Goal: Task Accomplishment & Management: Use online tool/utility

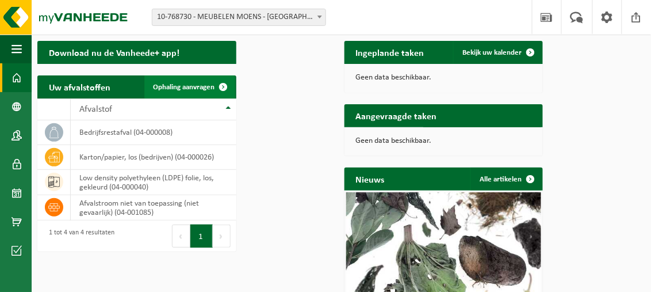
click at [215, 91] on span "Ophaling aanvragen" at bounding box center [185, 86] width 62 height 7
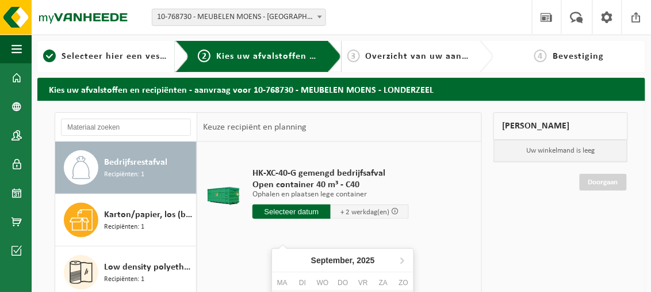
click at [291, 219] on input "text" at bounding box center [292, 211] width 78 height 14
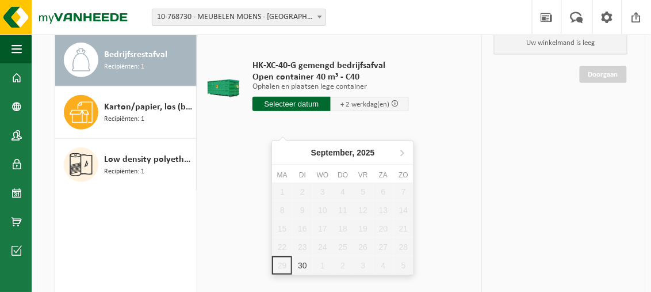
scroll to position [115, 0]
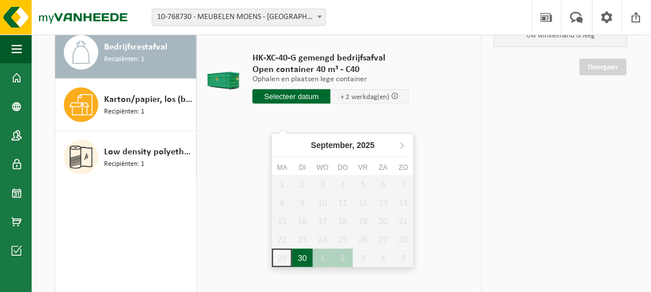
click at [299, 255] on div "30" at bounding box center [302, 258] width 20 height 18
type input "Van 2025-09-30"
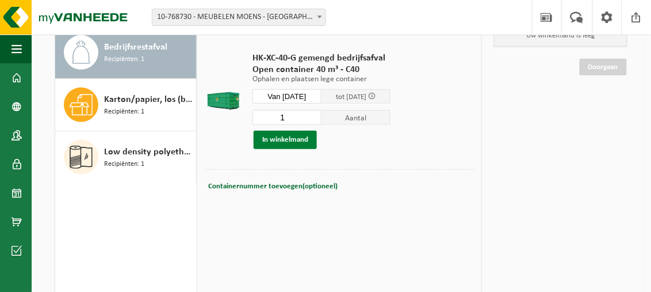
click at [306, 149] on button "In winkelmand" at bounding box center [285, 140] width 63 height 18
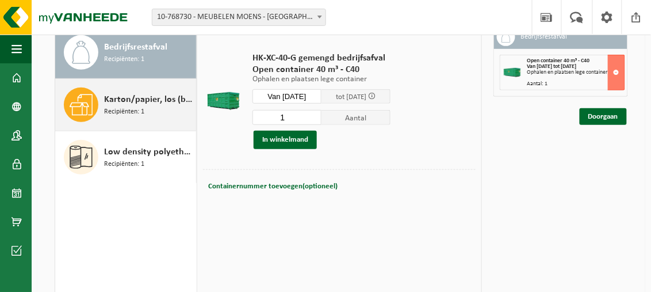
click at [104, 106] on span "Karton/papier, los (bedrijven)" at bounding box center [148, 100] width 89 height 14
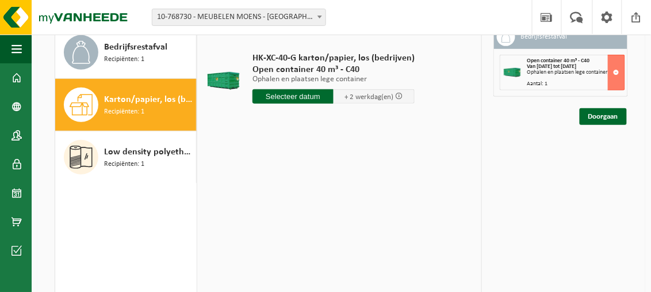
click at [289, 104] on input "text" at bounding box center [293, 96] width 81 height 14
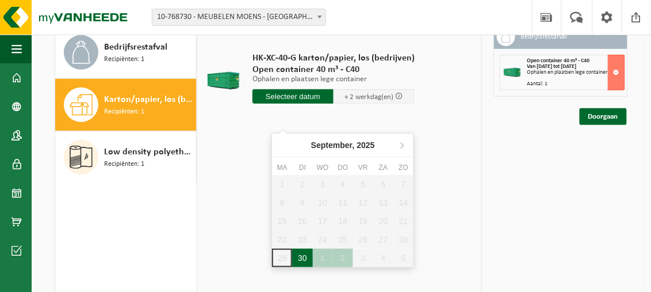
click at [307, 258] on div "30" at bounding box center [302, 258] width 20 height 18
type input "Van 2025-09-30"
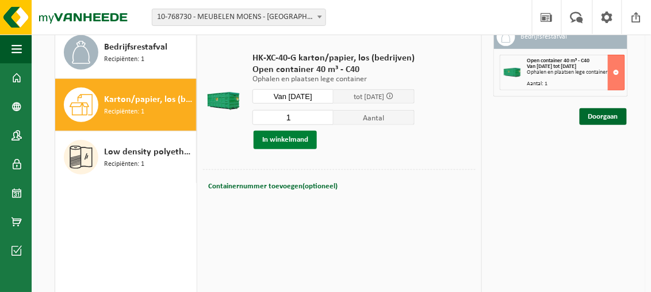
click at [291, 149] on button "In winkelmand" at bounding box center [285, 140] width 63 height 18
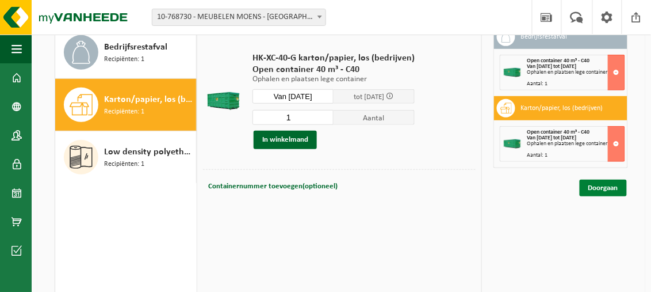
click at [596, 196] on link "Doorgaan" at bounding box center [603, 187] width 47 height 17
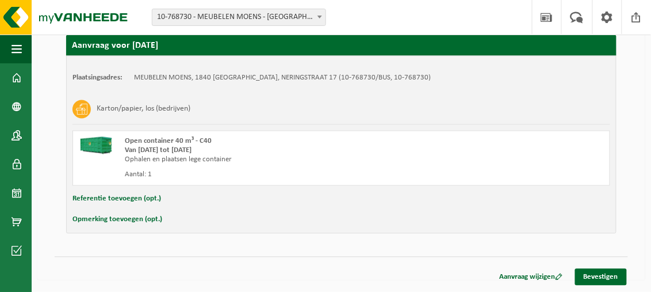
scroll to position [440, 0]
click at [600, 276] on link "Bevestigen" at bounding box center [601, 277] width 52 height 17
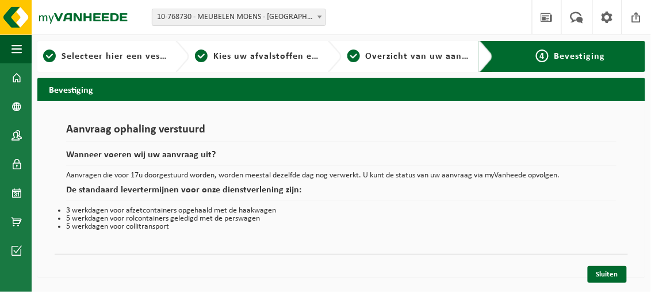
scroll to position [27, 0]
click at [597, 274] on link "Sluiten" at bounding box center [607, 274] width 39 height 17
